Goal: Information Seeking & Learning: Learn about a topic

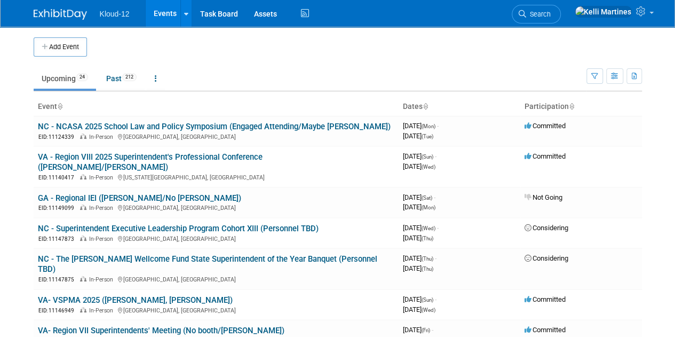
click at [121, 15] on span "Kloud-12" at bounding box center [115, 14] width 30 height 9
click at [61, 15] on img at bounding box center [60, 14] width 53 height 11
click at [113, 79] on link "Past 212" at bounding box center [121, 78] width 46 height 20
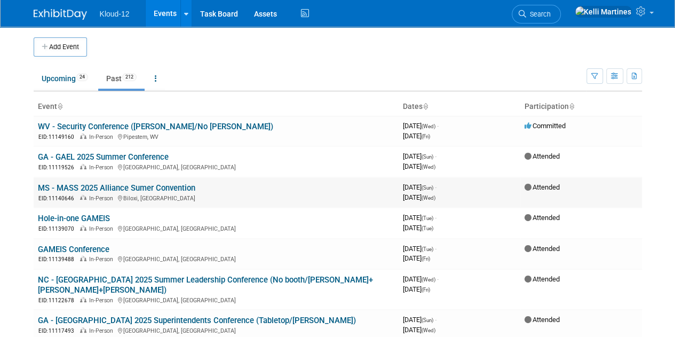
click at [160, 183] on link "MS - MASS 2025 Alliance Sumer Convention" at bounding box center [116, 188] width 157 height 10
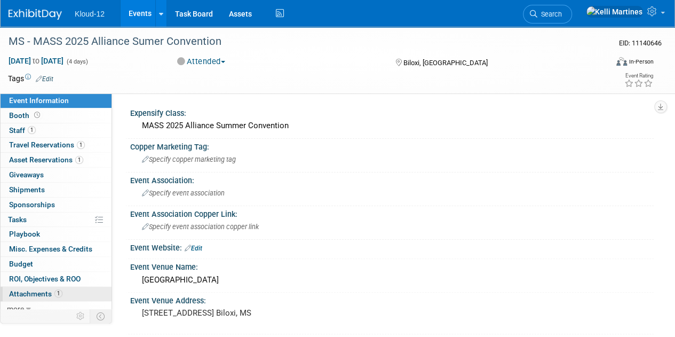
click at [32, 289] on span "Attachments 1" at bounding box center [35, 293] width 53 height 9
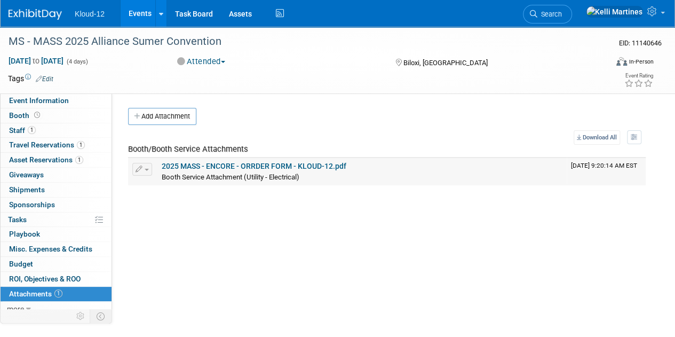
click at [265, 163] on link "2025 MASS - ENCORE - ORRDER FORM - KLOUD-12.pdf" at bounding box center [254, 166] width 185 height 9
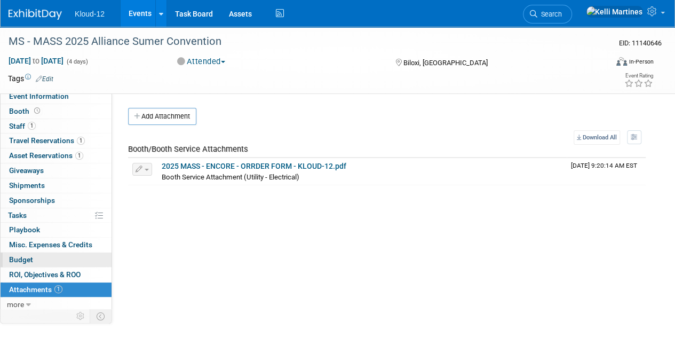
click at [19, 256] on span "Budget" at bounding box center [21, 259] width 24 height 9
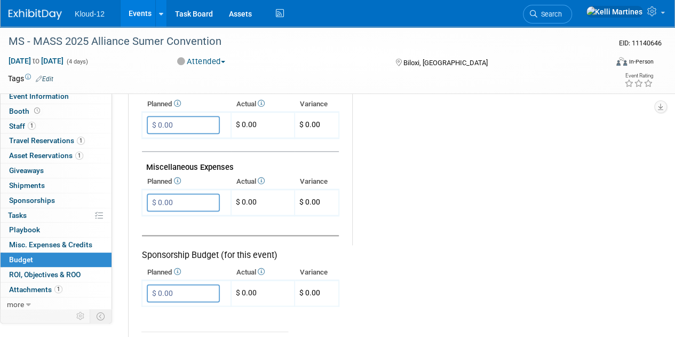
scroll to position [668, 0]
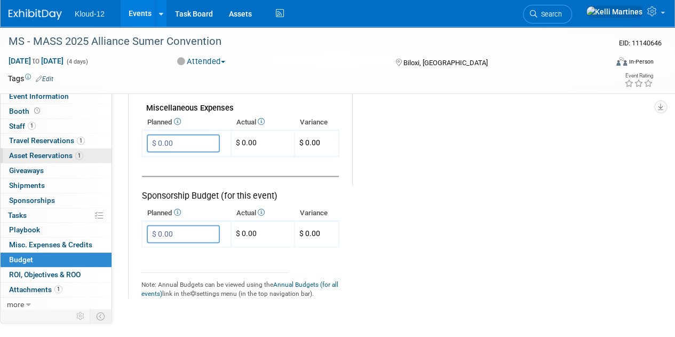
click at [56, 155] on span "Asset Reservations 1" at bounding box center [46, 155] width 74 height 9
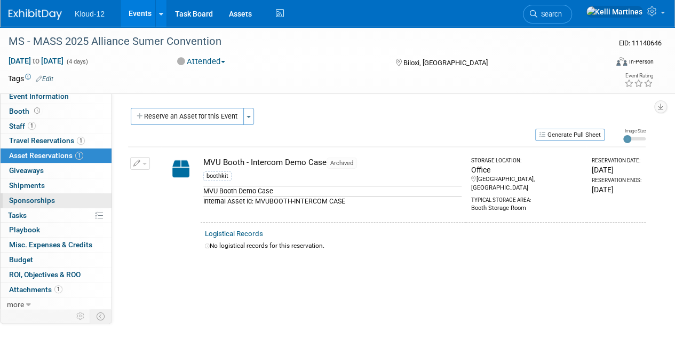
click at [44, 197] on span "Sponsorships 0" at bounding box center [32, 200] width 46 height 9
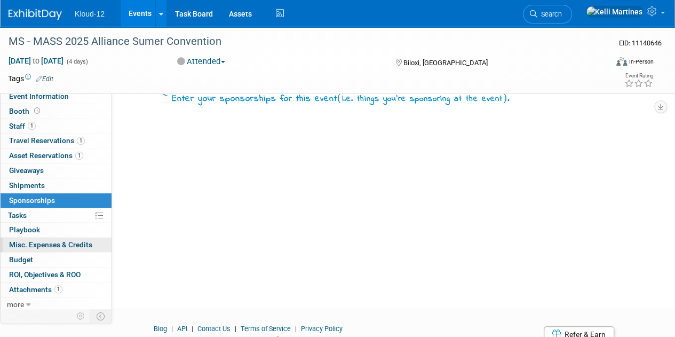
scroll to position [92, 0]
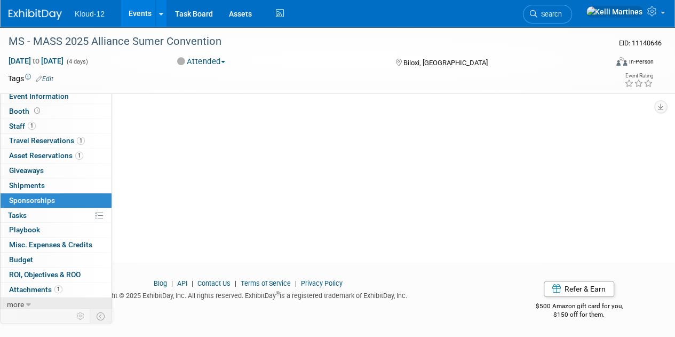
click at [20, 300] on span "more" at bounding box center [15, 304] width 17 height 9
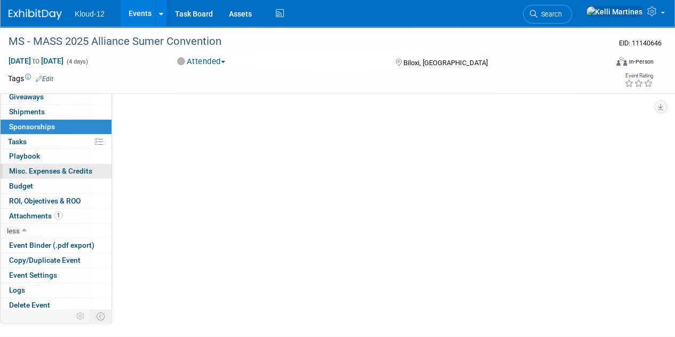
scroll to position [0, 0]
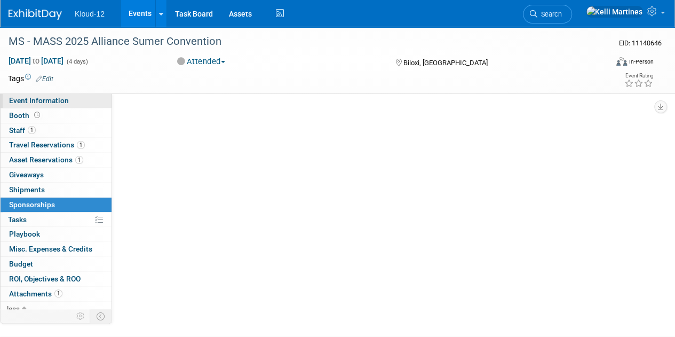
click at [21, 98] on span "Event Information" at bounding box center [39, 100] width 60 height 9
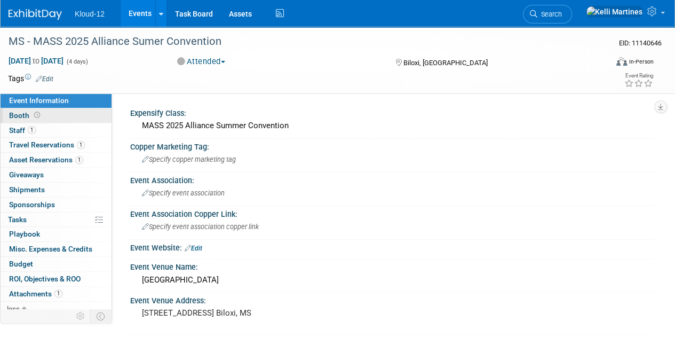
click at [19, 109] on link "Booth" at bounding box center [56, 115] width 111 height 14
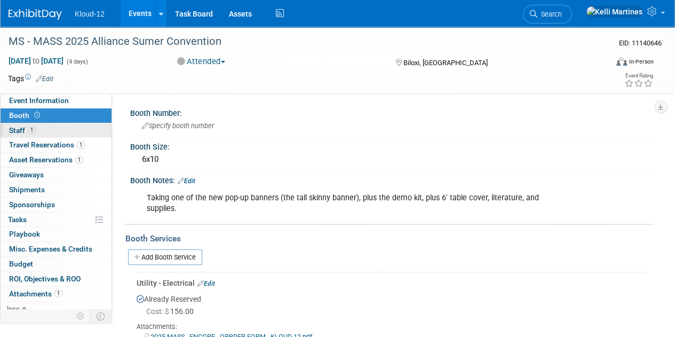
click at [18, 128] on span "Staff 1" at bounding box center [22, 130] width 27 height 9
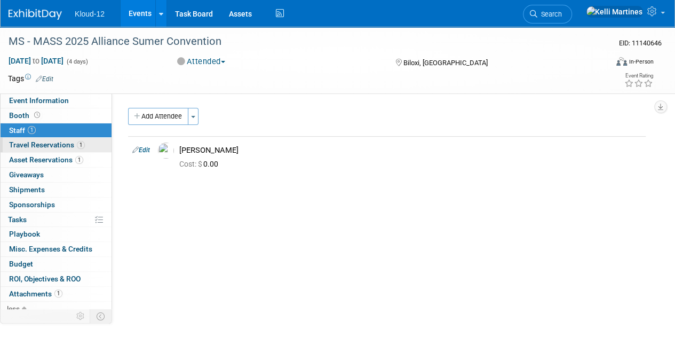
click at [17, 142] on span "Travel Reservations 1" at bounding box center [47, 144] width 76 height 9
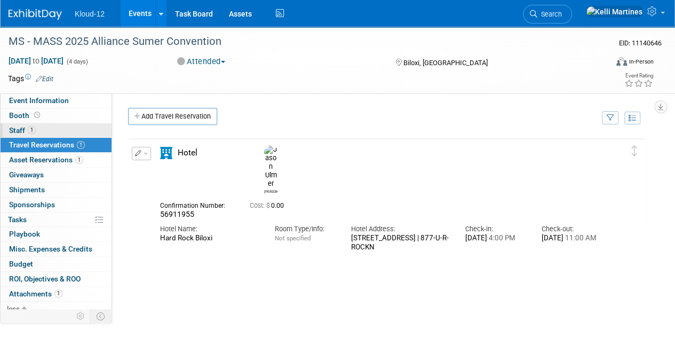
click at [17, 124] on link "1 Staff 1" at bounding box center [56, 130] width 111 height 14
